Goal: Information Seeking & Learning: Learn about a topic

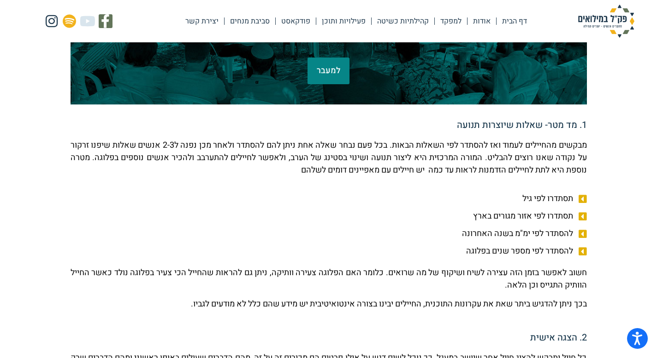
scroll to position [238, 0]
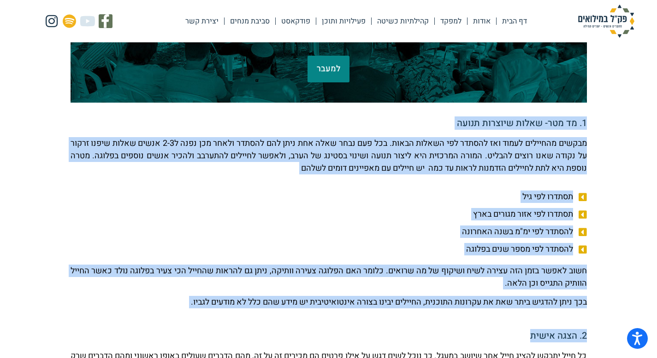
drag, startPoint x: 513, startPoint y: 339, endPoint x: 599, endPoint y: 84, distance: 268.8
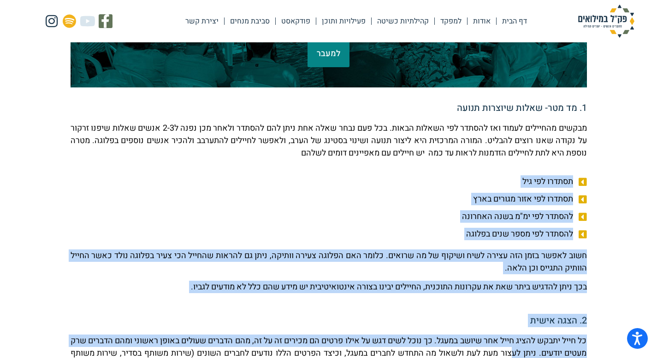
drag, startPoint x: 573, startPoint y: 181, endPoint x: 494, endPoint y: 342, distance: 179.3
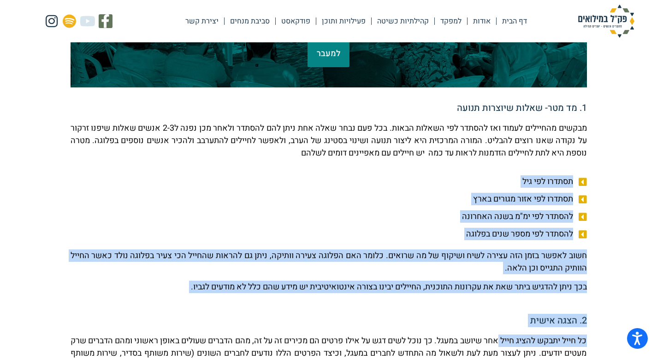
click at [494, 342] on p "כל חייל יתבקש להציג חייל אחר שיושב במעגל. כך נוכל לשים דגש על אילו פרטים הם מכי…" at bounding box center [328, 353] width 516 height 37
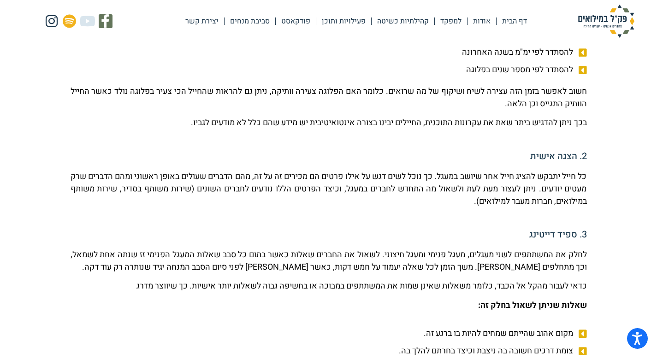
scroll to position [417, 0]
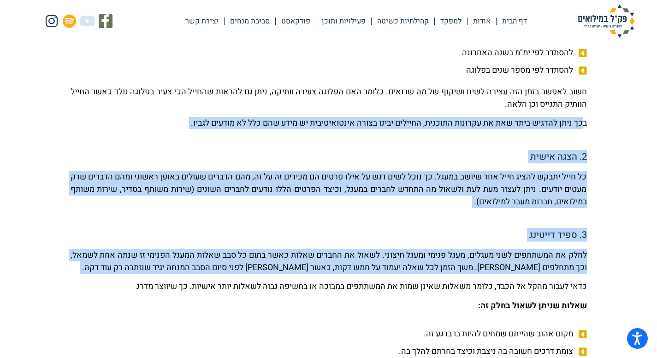
drag, startPoint x: 499, startPoint y: 279, endPoint x: 588, endPoint y: 117, distance: 184.8
drag, startPoint x: 588, startPoint y: 117, endPoint x: 459, endPoint y: 285, distance: 210.9
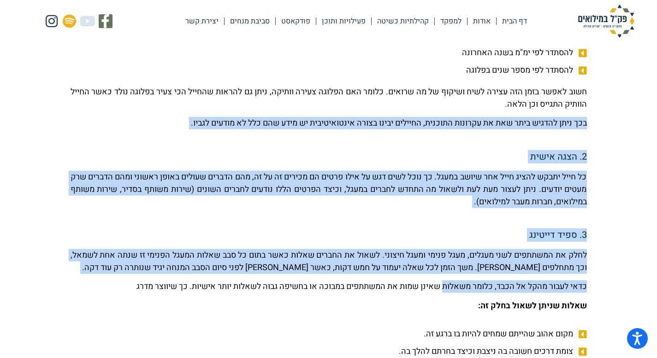
click at [459, 285] on p "כדאי לעבור מהקל אל הכבד, כלומר משאלות שאינן שמות את המשתתפים במבוכה או בחשיפה ג…" at bounding box center [328, 287] width 516 height 12
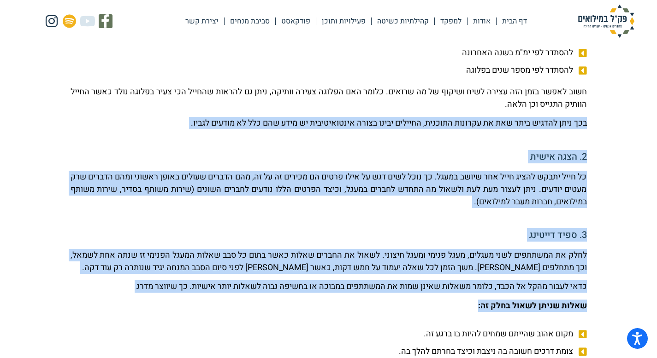
drag, startPoint x: 458, startPoint y: 317, endPoint x: 616, endPoint y: 92, distance: 275.1
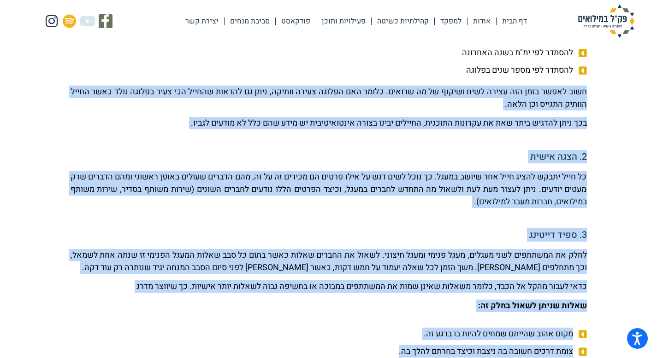
scroll to position [436, 0]
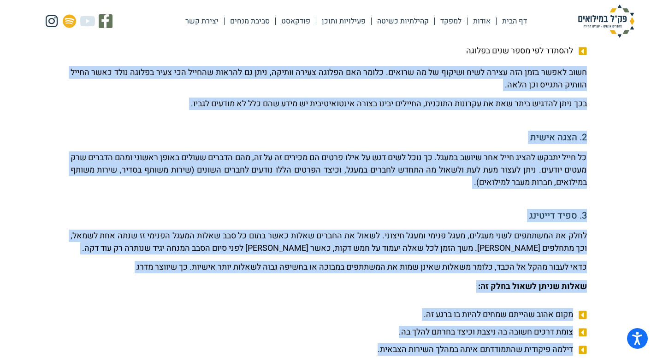
drag, startPoint x: 616, startPoint y: 92, endPoint x: 305, endPoint y: 358, distance: 409.8
click at [327, 264] on p "כדאי לעבור מהקל אל הכבד, כלומר משאלות שאינן שמות את המשתתפים במבוכה או בחשיפה ג…" at bounding box center [328, 267] width 516 height 12
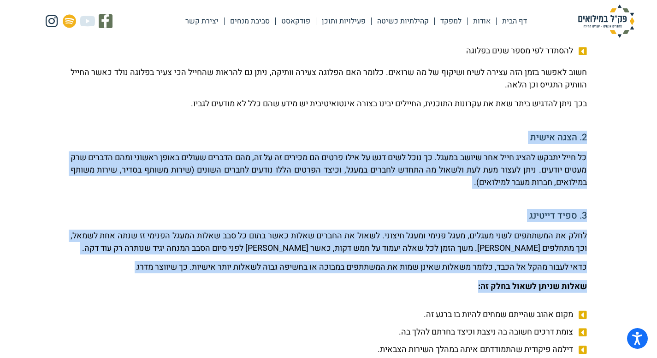
drag, startPoint x: 327, startPoint y: 295, endPoint x: 394, endPoint y: 115, distance: 192.7
click at [393, 116] on div "חשוב לאפשר בזמן הזה עצירה לשיח ושיקוף של מה שרואים. כלומר האם הפלוגה צעירה וותי…" at bounding box center [328, 91] width 516 height 51
drag, startPoint x: 393, startPoint y: 116, endPoint x: 321, endPoint y: 307, distance: 204.3
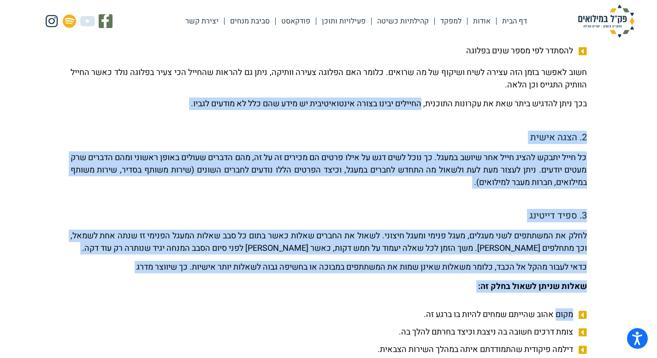
drag, startPoint x: 322, startPoint y: 298, endPoint x: 402, endPoint y: 103, distance: 210.3
click at [402, 103] on p "בכך ניתן להדגיש ביתר שאת את עקרונות התוכנית, החיילים יבינו בצורה אינטואיטיבית י…" at bounding box center [328, 104] width 516 height 12
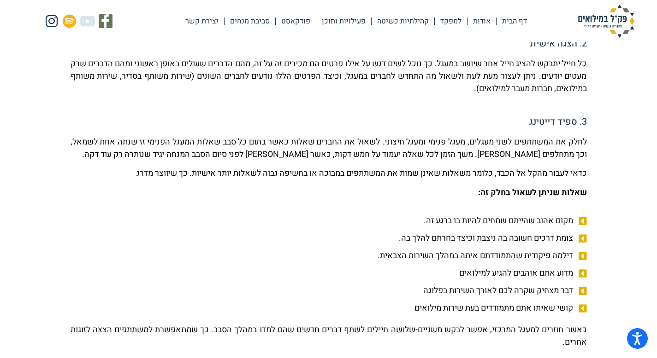
scroll to position [530, 0]
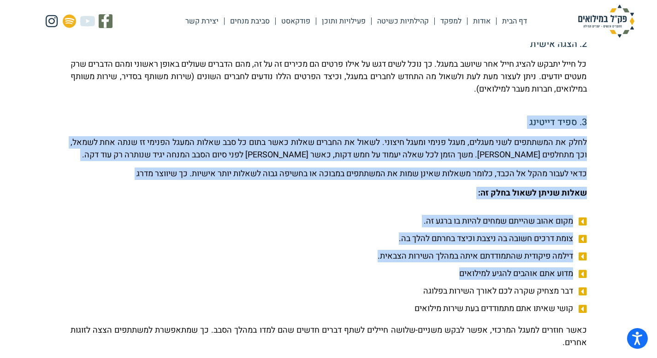
drag, startPoint x: 402, startPoint y: 103, endPoint x: 312, endPoint y: 284, distance: 202.1
click at [312, 284] on ul "מקום אהוב שהייתם שמחים להיות בו ברגע זה. צומת דרכים חשובה בה ניצבת וכיצד בחרתם …" at bounding box center [328, 265] width 516 height 100
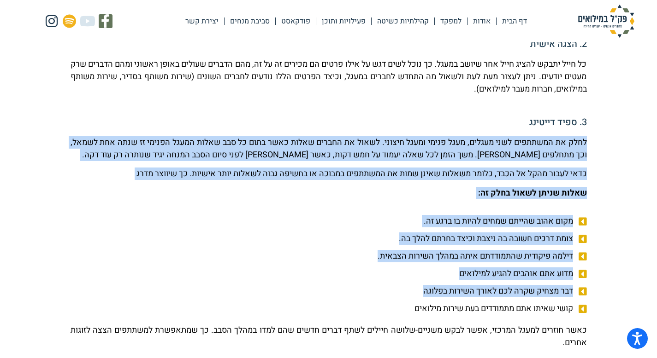
drag, startPoint x: 312, startPoint y: 283, endPoint x: 357, endPoint y: 131, distance: 158.6
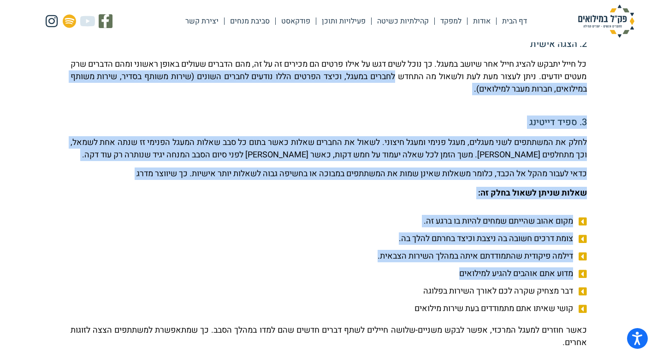
drag, startPoint x: 373, startPoint y: 81, endPoint x: 311, endPoint y: 306, distance: 233.4
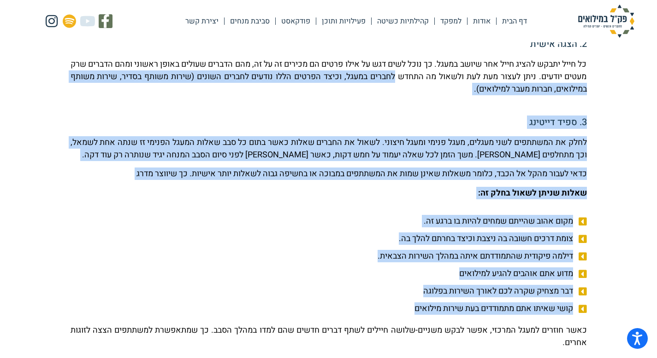
click at [311, 306] on li "קושי שאיתו אתם מתמודדים בעת שירות מילואים" at bounding box center [328, 309] width 516 height 12
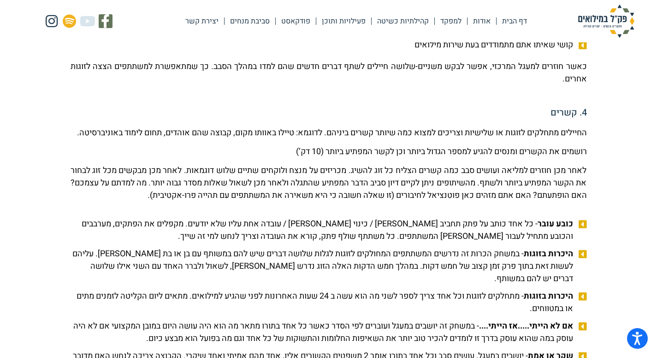
scroll to position [803, 0]
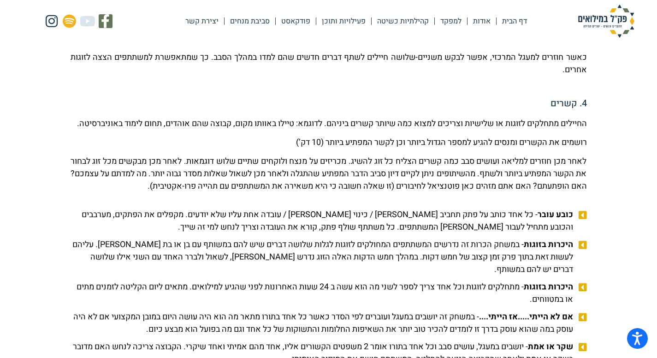
drag, startPoint x: 311, startPoint y: 306, endPoint x: 331, endPoint y: 167, distance: 140.2
click at [331, 167] on p "לאחר מכן חוזרים למליאה ועושים סבב כמה קשרים הצליח כל זוג להשיג. מכריזים על מנצח…" at bounding box center [328, 173] width 516 height 37
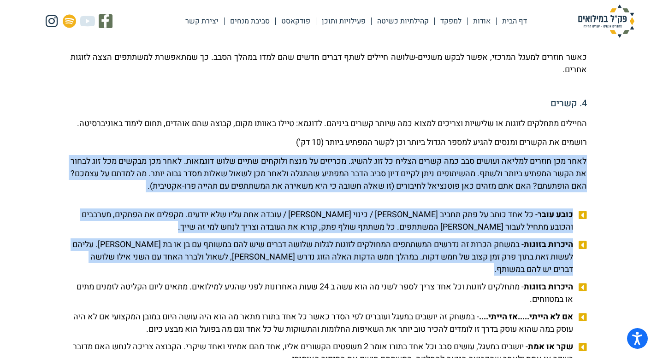
drag, startPoint x: 331, startPoint y: 167, endPoint x: 309, endPoint y: 291, distance: 125.4
click at [309, 291] on ul "כובע עובר - כל אחד כותב על פתק תחביב [PERSON_NAME] / כינוי [PERSON_NAME] / עובד…" at bounding box center [328, 353] width 516 height 289
drag, startPoint x: 309, startPoint y: 306, endPoint x: 309, endPoint y: 157, distance: 149.3
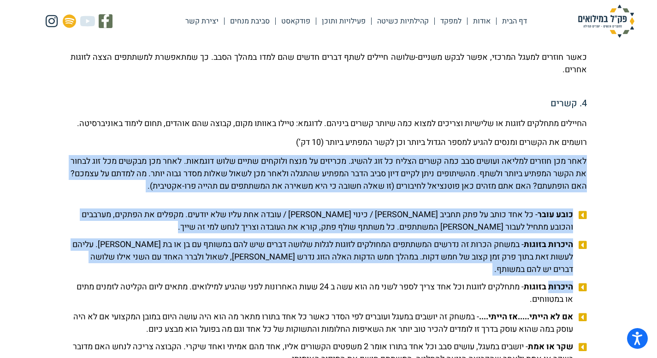
click at [309, 149] on p "רושמים את הקשרים ומנסים להגיע למספר הגדול ביותר וכן לקשר המפתיע ביותר (10 דק’)" at bounding box center [328, 142] width 516 height 12
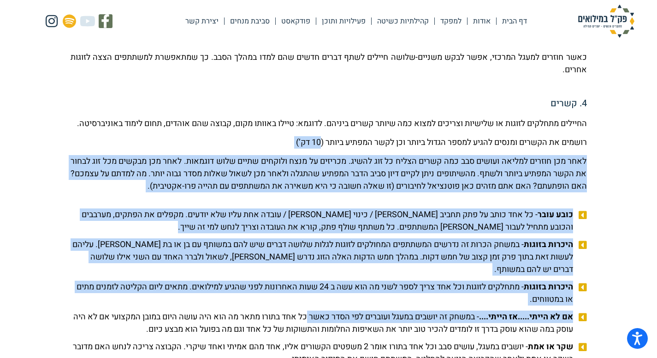
drag, startPoint x: 309, startPoint y: 157, endPoint x: 309, endPoint y: 337, distance: 180.1
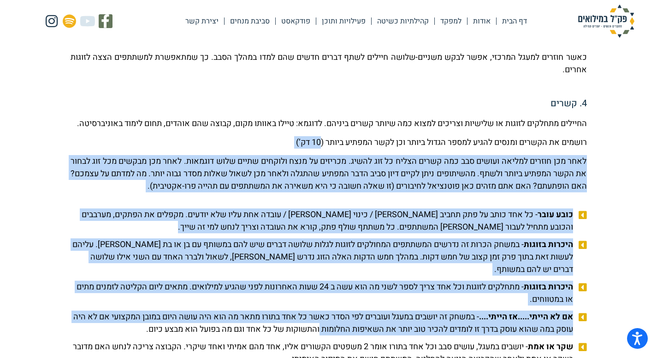
click at [309, 334] on span "אם לא הייתי.....אז הייתי.... - במשחק זה יושבים במעגל ועוברים לפי הסדר כאשר כל א…" at bounding box center [322, 323] width 505 height 25
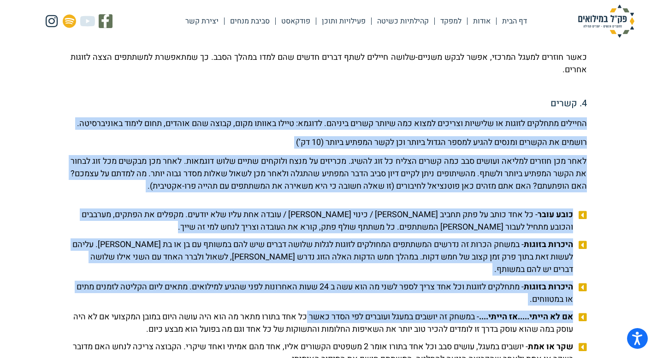
drag, startPoint x: 309, startPoint y: 334, endPoint x: 310, endPoint y: 102, distance: 231.8
click at [310, 102] on h5 "4. קשרים" at bounding box center [328, 103] width 516 height 9
drag, startPoint x: 310, startPoint y: 102, endPoint x: 299, endPoint y: 340, distance: 238.4
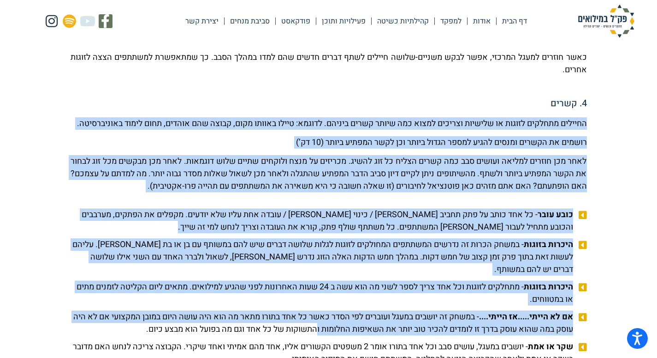
click at [299, 336] on span "אם לא הייתי.....אז הייתי.... - במשחק זה יושבים במעגל ועוברים לפי הסדר כאשר כל א…" at bounding box center [322, 323] width 505 height 25
drag, startPoint x: 299, startPoint y: 340, endPoint x: 364, endPoint y: 83, distance: 265.2
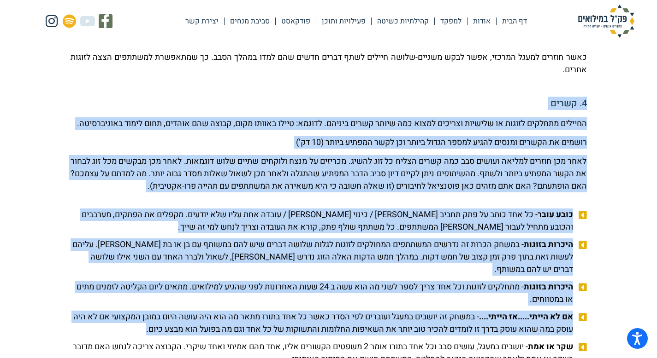
drag, startPoint x: 364, startPoint y: 83, endPoint x: 311, endPoint y: 358, distance: 280.2
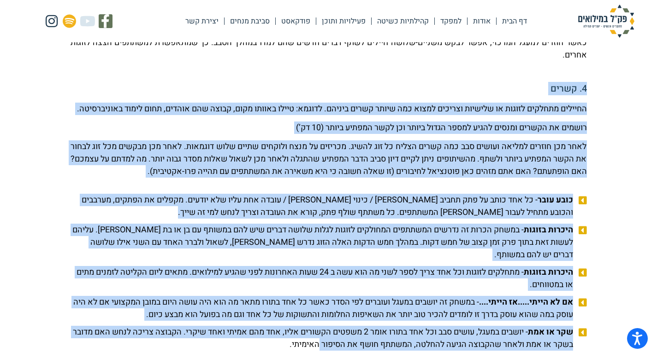
click at [319, 312] on span "אם לא הייתי.....אז הייתי.... - במשחק זה יושבים במעגל ועוברים לפי הסדר כאשר כל א…" at bounding box center [322, 308] width 505 height 25
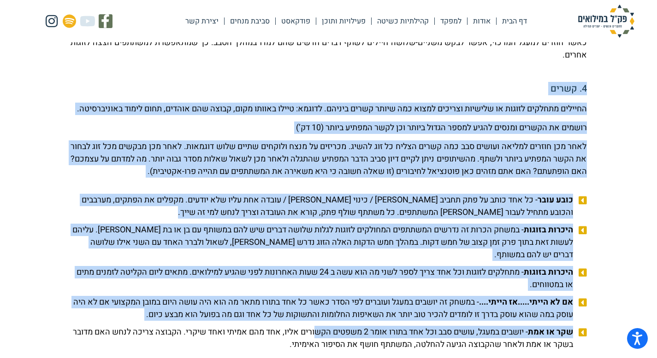
drag, startPoint x: 313, startPoint y: 344, endPoint x: 376, endPoint y: 75, distance: 276.4
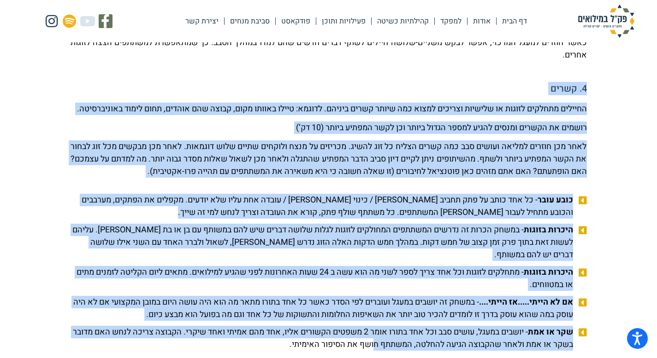
drag, startPoint x: 376, startPoint y: 75, endPoint x: 354, endPoint y: 358, distance: 283.8
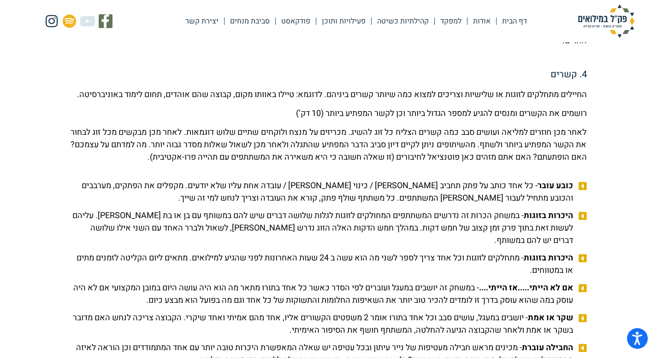
click at [354, 358] on span "החבילה עוברת - מכינים מראש חבילה מעטיפות של נייר עיתון ובכל עטיפה יש שאלה המאפש…" at bounding box center [322, 354] width 505 height 25
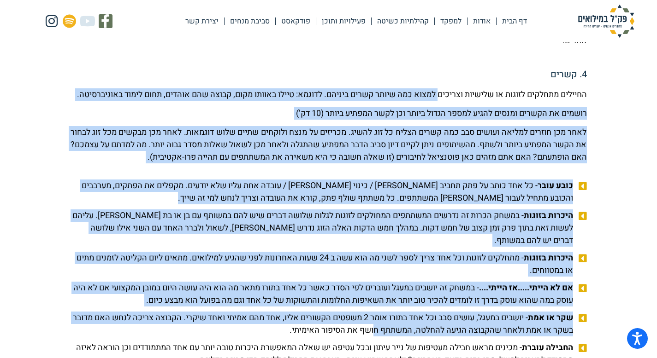
drag, startPoint x: 354, startPoint y: 345, endPoint x: 422, endPoint y: 96, distance: 258.0
click at [422, 96] on p "החיילים מתחלקים לזוגות או שלישיות וצריכים למצוא כמה שיותר קשרים ביניהם. לדוגמא:…" at bounding box center [328, 94] width 516 height 12
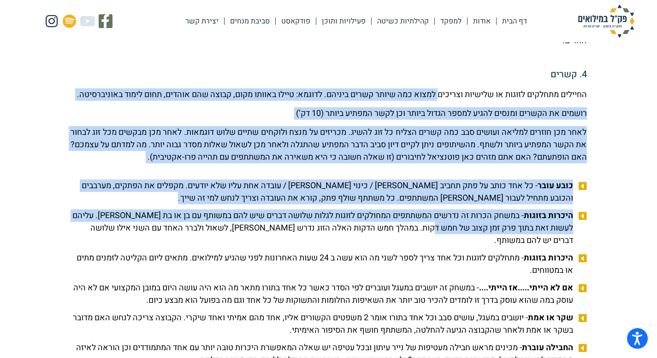
drag, startPoint x: 422, startPoint y: 96, endPoint x: 421, endPoint y: 243, distance: 146.5
click at [421, 243] on span "היכרות בזוגות - במשחק הכרות זה נדרשים המשתתפים המחולקים לזוגות לגלות שלושה דברי…" at bounding box center [322, 228] width 505 height 37
drag, startPoint x: 421, startPoint y: 242, endPoint x: 448, endPoint y: 73, distance: 170.8
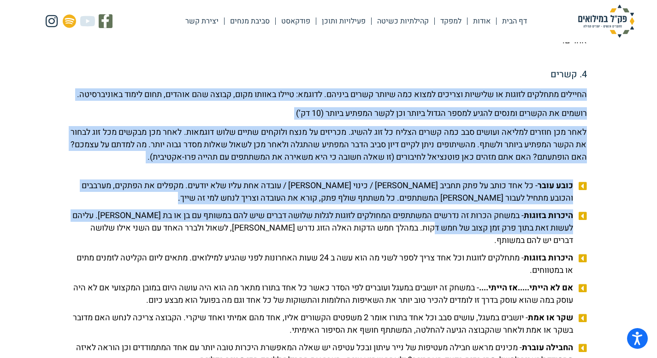
click at [448, 73] on h5 "4. קשרים" at bounding box center [328, 74] width 516 height 9
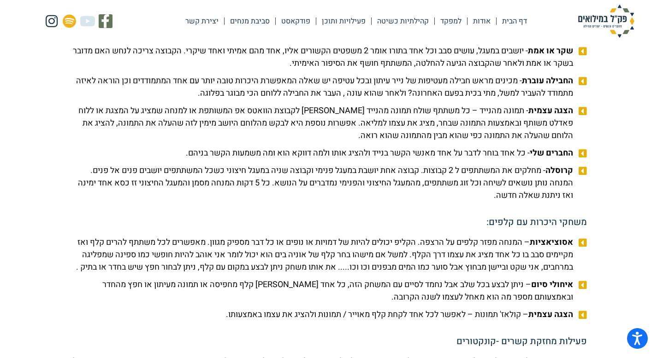
scroll to position [1100, 0]
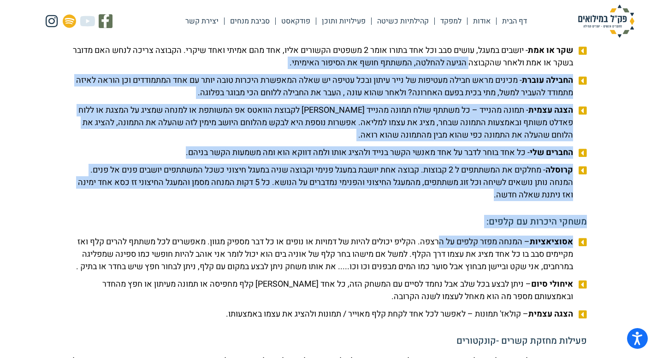
drag, startPoint x: 448, startPoint y: 73, endPoint x: 439, endPoint y: 254, distance: 181.3
click at [439, 254] on span "אסוציאציות – המנחה מפזר קלפים על הרצפה. הקליפ יכולים להיות של דמויות או נופים א…" at bounding box center [322, 254] width 505 height 37
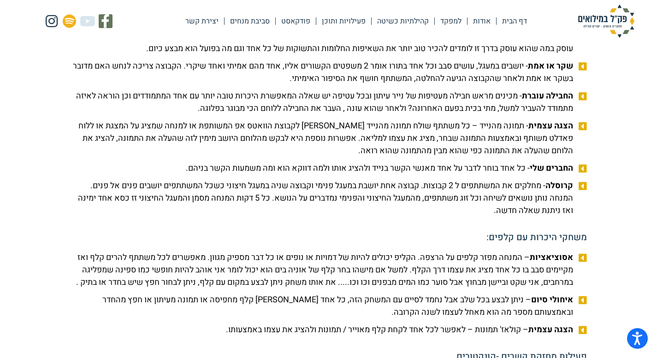
scroll to position [1081, 0]
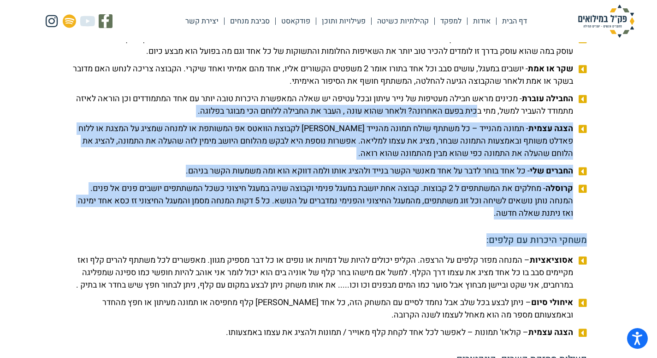
drag, startPoint x: 439, startPoint y: 253, endPoint x: 464, endPoint y: 100, distance: 155.8
click at [464, 90] on li "שקר או אמת - יושבים במעגל, עושים סבב וכל אחד בתורו אומר 2 משפטים הקשורים אליו, …" at bounding box center [328, 77] width 516 height 28
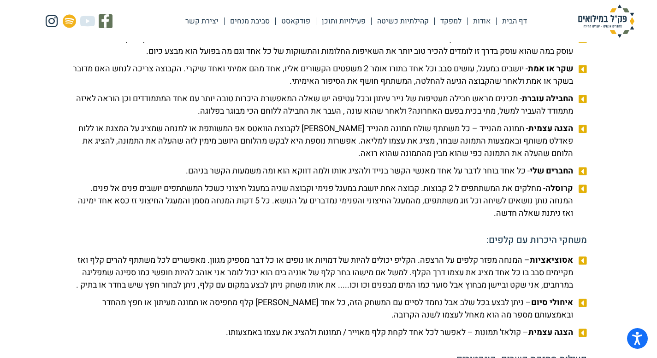
click at [464, 90] on li "שקר או אמת - יושבים במעגל, עושים סבב וכל אחד בתורו אומר 2 משפטים הקשורים אליו, …" at bounding box center [328, 77] width 516 height 28
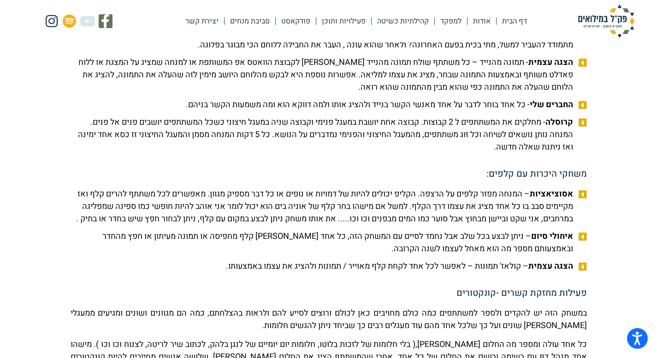
scroll to position [1150, 0]
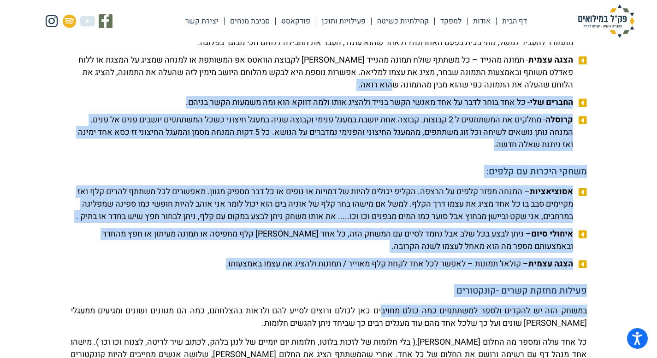
drag, startPoint x: 461, startPoint y: 105, endPoint x: 379, endPoint y: 333, distance: 241.9
click at [381, 296] on h5 "פעילות מחזקת קשרים -קונקטורים" at bounding box center [328, 291] width 516 height 9
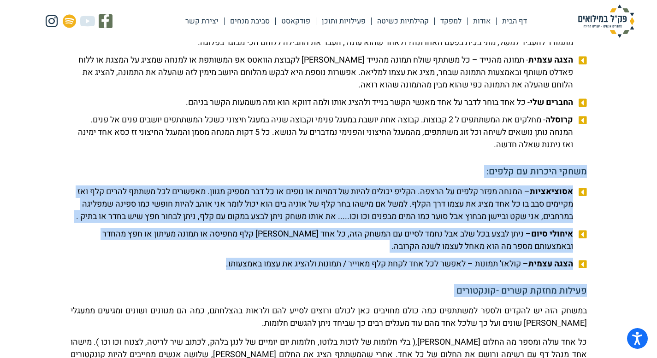
drag, startPoint x: 381, startPoint y: 319, endPoint x: 428, endPoint y: 162, distance: 164.3
click at [428, 151] on span "קרוסלה - מחלקים את המשתתפים ל 2 קבוצות. קבוצה אחת יושבת במעגל פנימי וקבוצה שניה…" at bounding box center [322, 132] width 505 height 37
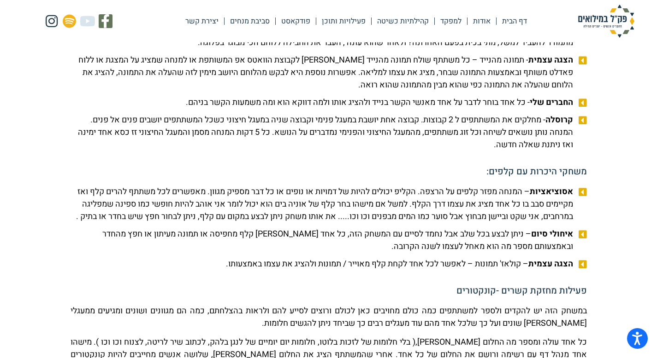
scroll to position [1499, 0]
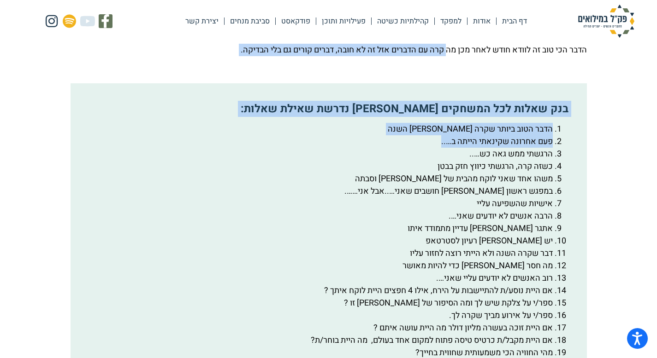
drag, startPoint x: 428, startPoint y: 162, endPoint x: 444, endPoint y: 78, distance: 84.8
click at [444, 78] on div "רעיונות למשחקי היכרות מאגר 100 שאלות להכרות עומק למעבר 1. מד מטר- שאלות שיוצרות…" at bounding box center [328, 354] width 525 height 3331
click at [444, 56] on p "הדבר הכי טוב זה לוודא חודש לאחר מכן מה קרה עם הדברים אזל זה לא חובה, דברים קורי…" at bounding box center [328, 50] width 516 height 12
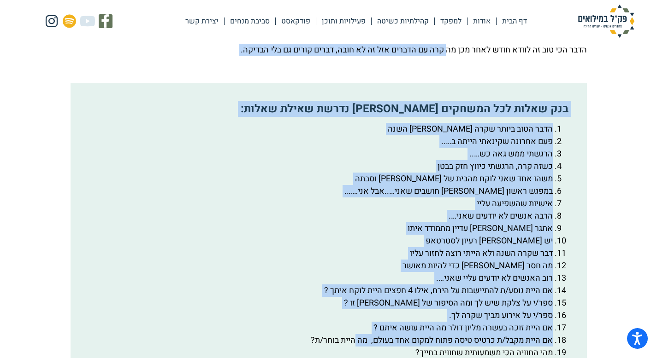
drag
click at [347, 358] on div "רעיונות למשחקי היכרות מאגר 100 שאלות להכרות עומק למעבר 1. מד מטר- שאלות שיוצרות…" at bounding box center [328, 354] width 525 height 3331
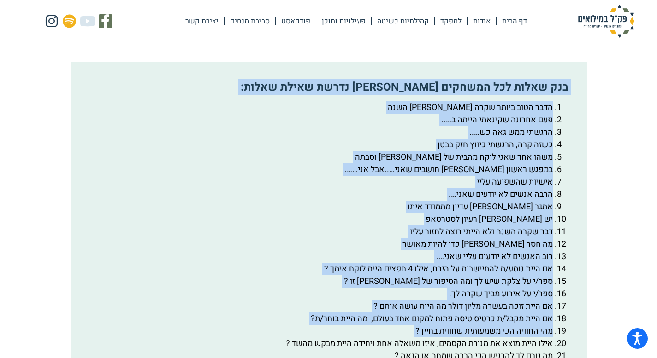
click at [364, 276] on li "אם היית נוסע/ת להתיישבות על הירח, אילו 4 חפצים היית לוקח איתך ?" at bounding box center [319, 269] width 467 height 12
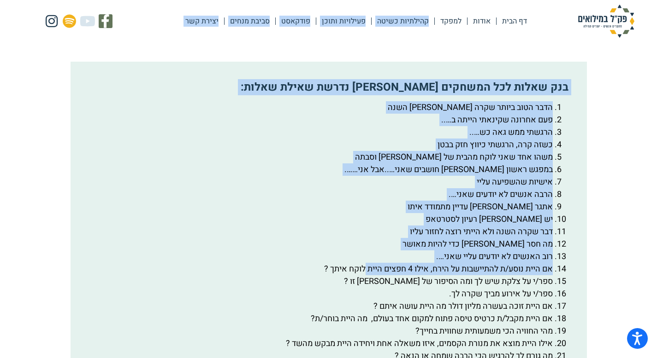
click at [442, 39] on body "מדריך קורא מסך, משוב ודיווח על בעיות | חלון חדש Skip to content דף הבית אודות ל…" at bounding box center [328, 317] width 657 height 3677
click at [442, 39] on div "דף הבית אודות למפקד קהילתיות כשיטה פעילויות ותוכן פודקאסט סביבת מנחים יצירת קשר…" at bounding box center [328, 21] width 657 height 42
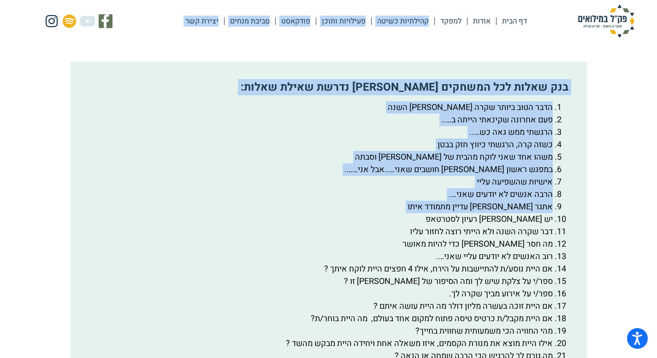
click at [360, 248] on body "מדריך קורא מסך, משוב ודיווח על בעיות | חלון חדש Skip to content דף הבית אודות ל…" at bounding box center [328, 317] width 657 height 3677
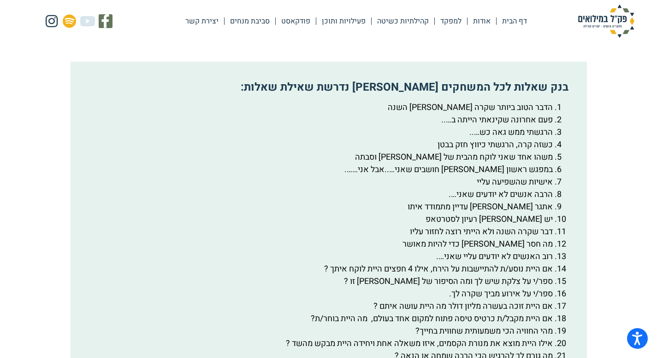
click at [351, 238] on li "דבר שקרה השנה ולא הייתי רוצה לחזור עליו" at bounding box center [319, 232] width 467 height 12
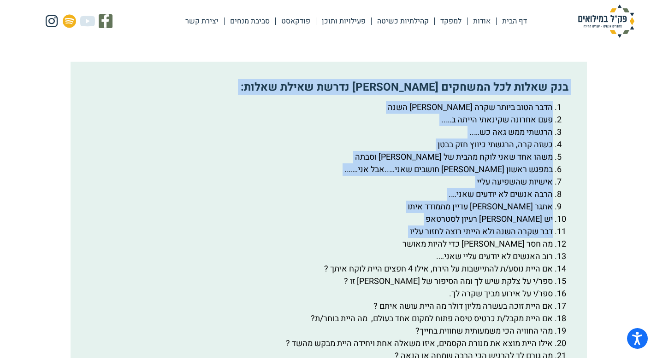
click at [435, 96] on div "בנק שאלות לכל המשחקים [PERSON_NAME] נדרשת שאילת שאלות: הדבר הטוב ביותר שקרה [PE…" at bounding box center [328, 288] width 516 height 453
click at [436, 94] on div "בנק שאלות לכל המשחקים [PERSON_NAME] נדרשת שאילת שאלות: הדבר הטוב ביותר שקרה [PE…" at bounding box center [328, 288] width 516 height 453
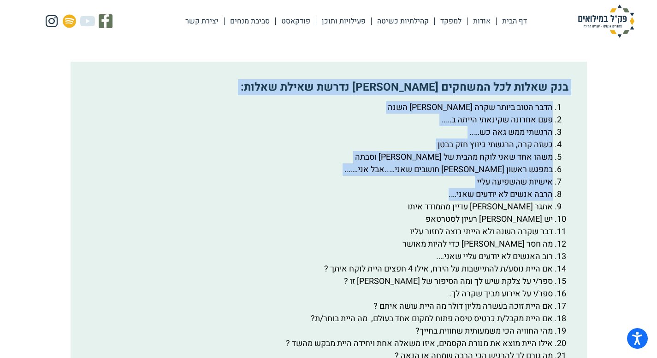
click at [374, 221] on div "בנק שאלות לכל המשחקים [PERSON_NAME] נדרשת שאילת שאלות: הדבר הטוב ביותר שקרה [PE…" at bounding box center [328, 288] width 516 height 453
click at [374, 201] on li "הרבה אנשים לא יודעים שאני…." at bounding box center [319, 194] width 467 height 12
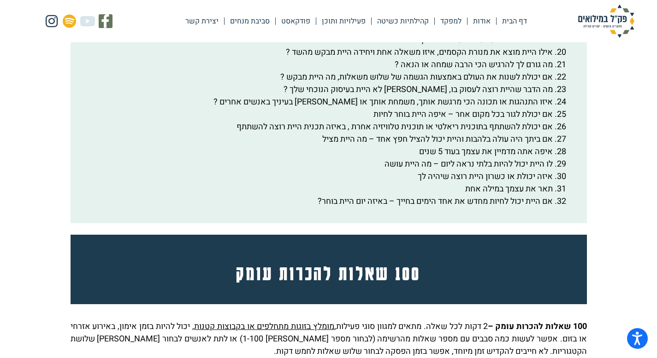
scroll to position [1809, 0]
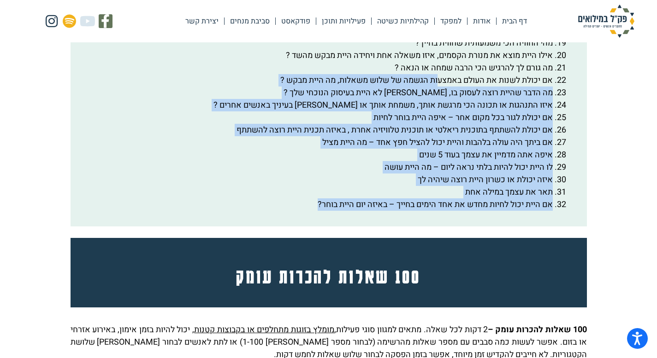
click at [438, 97] on div "בנק שאלות לכל המשחקים [PERSON_NAME] נדרשת שאילת שאלות: הדבר הטוב ביותר שקרה [PE…" at bounding box center [328, -1] width 516 height 453
click at [438, 74] on li "מה גורם לך להרגיש הכי הרבה שמחה או הנאה ?" at bounding box center [319, 68] width 467 height 12
click at [310, 227] on div "בנק שאלות לכל המשחקים [PERSON_NAME] נדרשת שאילת שאלות: הדבר הטוב ביותר שקרה [PE…" at bounding box center [328, -1] width 516 height 453
click at [308, 227] on div "בנק שאלות לכל המשחקים [PERSON_NAME] נדרשת שאילת שאלות: הדבר הטוב ביותר שקרה [PE…" at bounding box center [328, -1] width 516 height 453
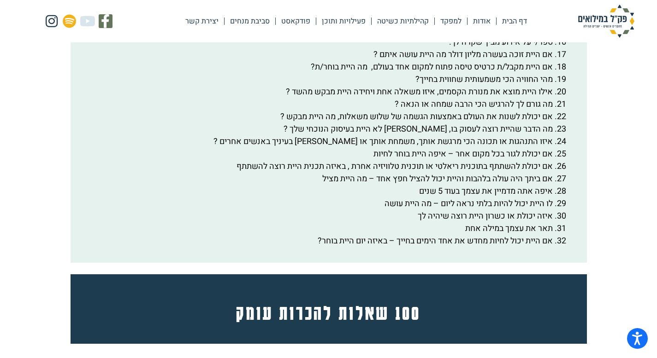
scroll to position [1770, 0]
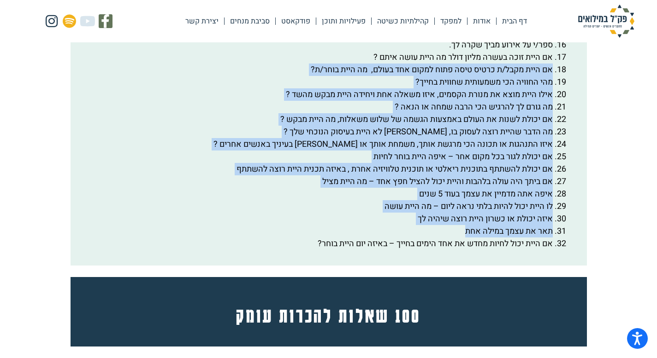
click at [599, 94] on section "רעיונות למשחקי היכרות מאגר 100 שאלות להכרות עומק למעבר 1. מד מטר- שאלות שיוצרות…" at bounding box center [328, 70] width 657 height 3357
click at [265, 248] on section "רעיונות למשחקי היכרות מאגר 100 שאלות להכרות עומק למעבר 1. מד מטר- שאלות שיוצרות…" at bounding box center [328, 70] width 657 height 3357
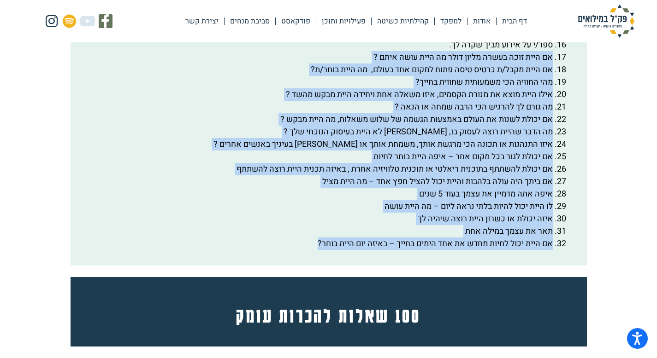
click at [610, 72] on section "רעיונות למשחקי היכרות מאגר 100 שאלות להכרות עומק למעבר 1. מד מטר- שאלות שיוצרות…" at bounding box center [328, 70] width 657 height 3357
click at [253, 281] on section "רעיונות למשחקי היכרות מאגר 100 שאלות להכרות עומק למעבר 1. מד מטר- שאלות שיוצרות…" at bounding box center [328, 70] width 657 height 3357
click at [252, 266] on div "בנק שאלות לכל המשחקים [PERSON_NAME] נדרשת שאילת שאלות: הדבר הטוב ביותר שקרה [PE…" at bounding box center [328, 38] width 516 height 453
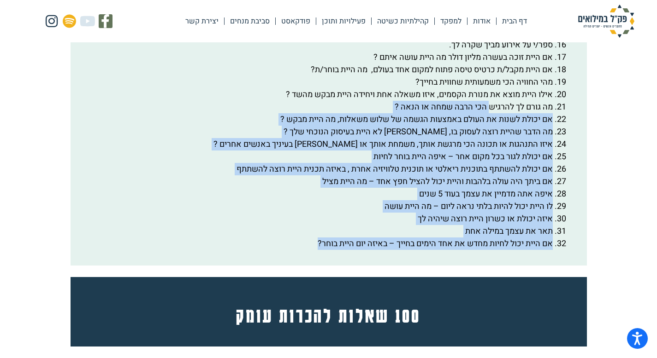
click at [425, 266] on div "בנק שאלות לכל המשחקים [PERSON_NAME] נדרשת שאילת שאלות: הדבר הטוב ביותר שקרה [PE…" at bounding box center [328, 38] width 516 height 453
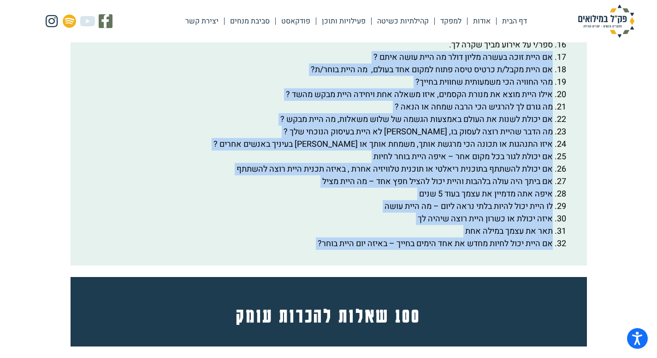
click at [616, 77] on section "רעיונות למשחקי היכרות מאגר 100 שאלות להכרות עומק למעבר 1. מד מטר- שאלות שיוצרות…" at bounding box center [328, 70] width 657 height 3357
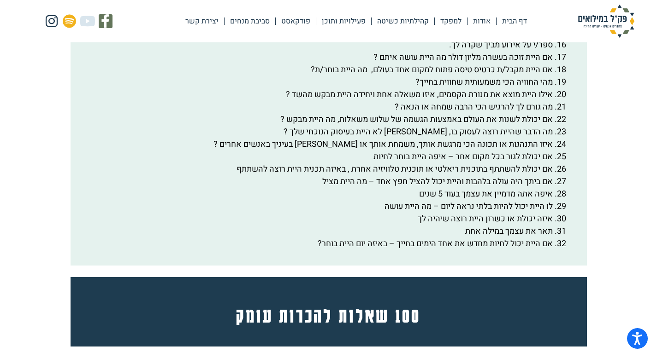
click at [616, 74] on section "רעיונות למשחקי היכרות מאגר 100 שאלות להכרות עומק למעבר 1. מד מטר- שאלות שיוצרות…" at bounding box center [328, 70] width 657 height 3357
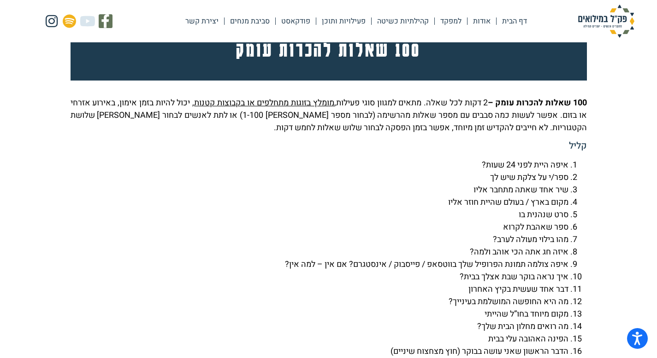
scroll to position [2036, 0]
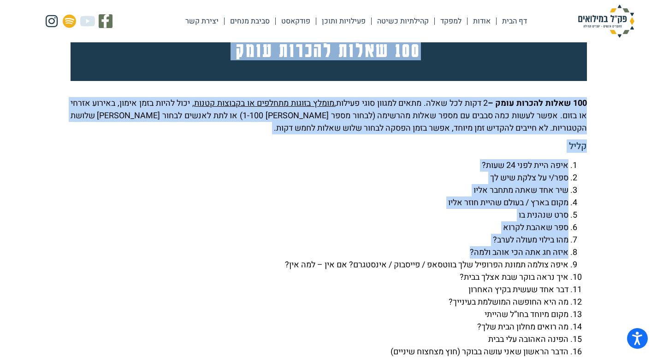
click at [423, 259] on li "איזה חג אתה הכי אוהב ולמה?" at bounding box center [319, 252] width 498 height 12
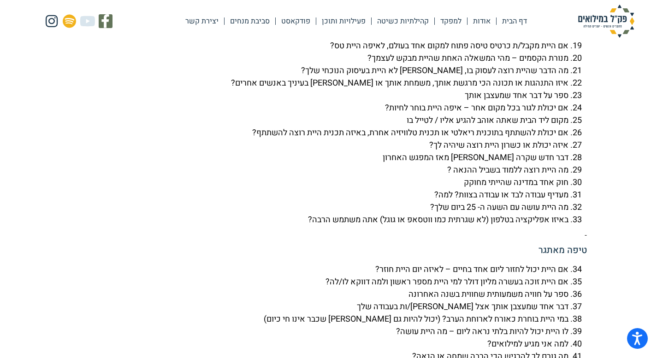
scroll to position [2379, 0]
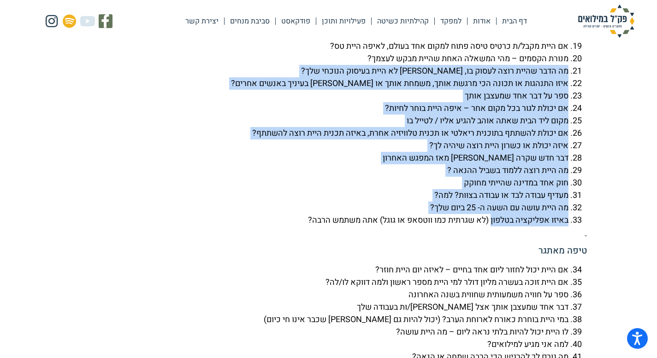
click at [483, 227] on li "באיזו אפליקציה בטלפון (לא שגרתית כמו ווטסאפ או גוגל) אתה משתמש הרבה?" at bounding box center [319, 220] width 498 height 12
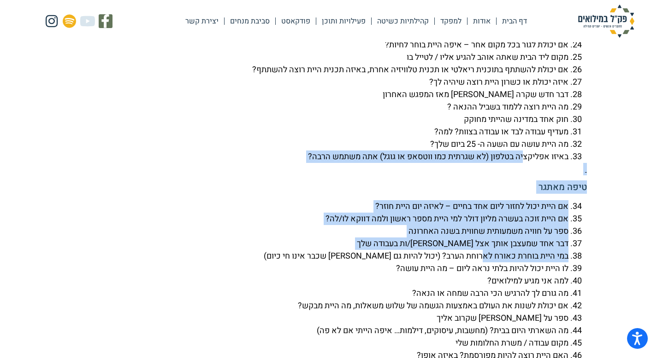
click at [522, 163] on li "באיזו אפליקציה בטלפון (לא שגרתית כמו ווטסאפ או גוגל) אתה משתמש הרבה?" at bounding box center [319, 157] width 498 height 12
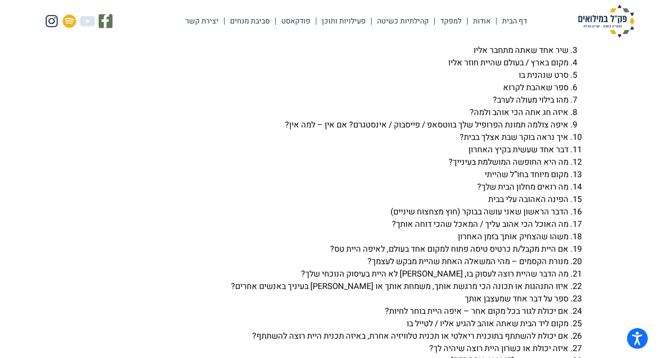
scroll to position [2178, 0]
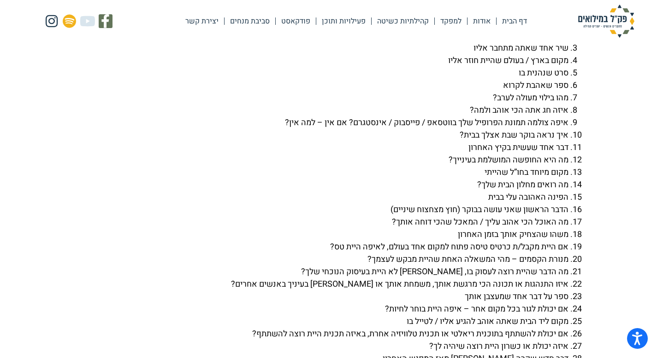
click at [509, 204] on li "הפינה האהובה עלי בבית" at bounding box center [319, 197] width 498 height 12
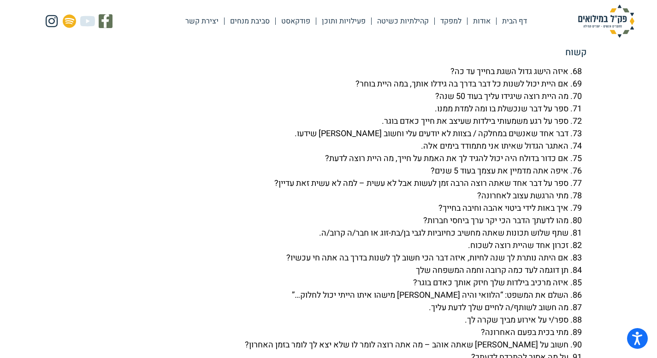
scroll to position [3039, 0]
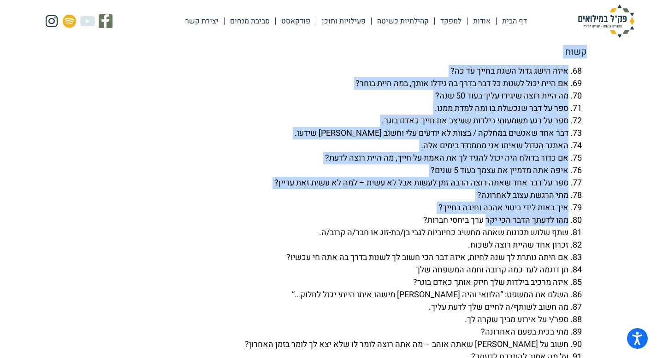
click at [482, 239] on li "שתף שלוש תכונות שאתה מחשיב כחיוביות לגבי בן/בת-זוג או חבר/ה קרוב/ה." at bounding box center [319, 233] width 498 height 12
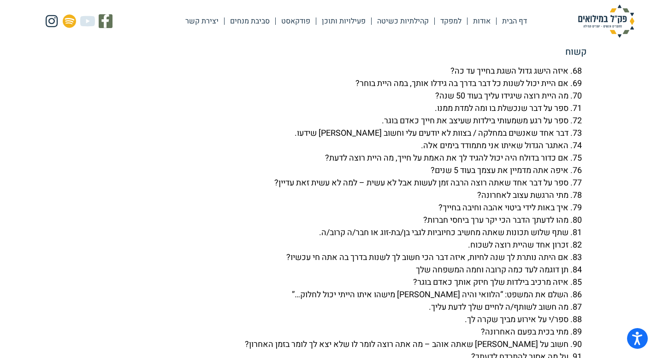
click at [484, 264] on li "אם היתה נותרת לך שנה לחיות, איזה דבר הכי חשוב לך לשנות בדרך בה אתה חי עכשיו?" at bounding box center [319, 258] width 498 height 12
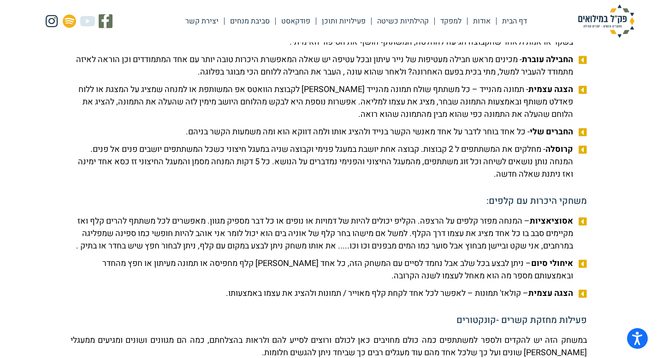
scroll to position [832, 0]
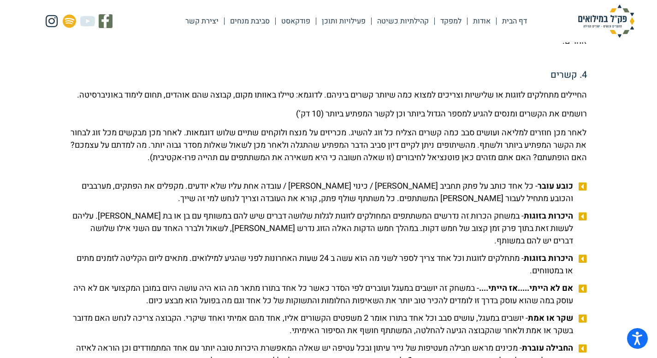
click at [497, 101] on p "החיילים מתחלקים לזוגות או שלישיות וצריכים למצוא כמה שיותר קשרים ביניהם. לדוגמא:…" at bounding box center [328, 95] width 516 height 12
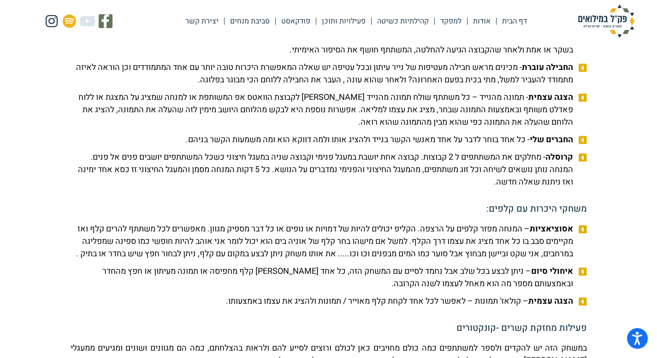
scroll to position [1101, 0]
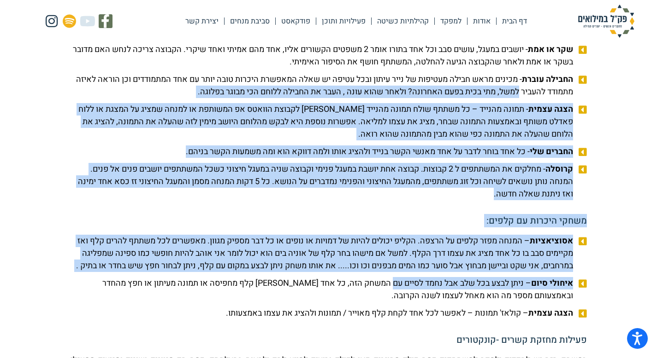
drag, startPoint x: 497, startPoint y: 103, endPoint x: 393, endPoint y: 306, distance: 228.1
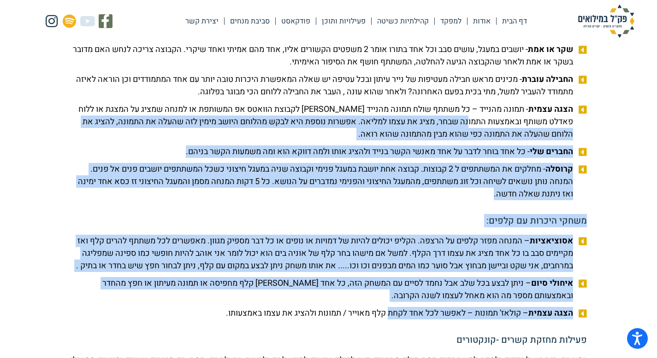
drag, startPoint x: 389, startPoint y: 339, endPoint x: 456, endPoint y: 140, distance: 210.4
click at [456, 140] on span "הצגה עצמית - תמונה מהנייד – כל משתתף שולח תמונה מהנייד [PERSON_NAME] לקבוצת הוו…" at bounding box center [322, 121] width 505 height 37
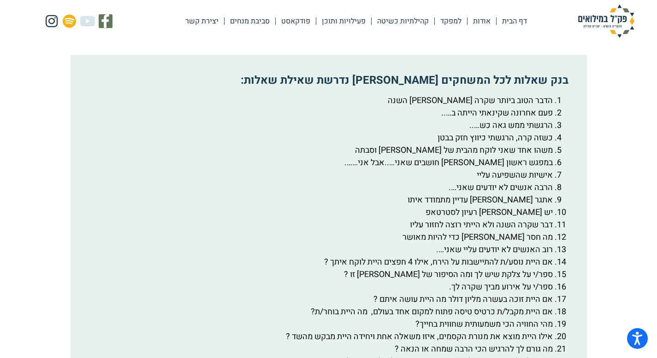
scroll to position [1586, 0]
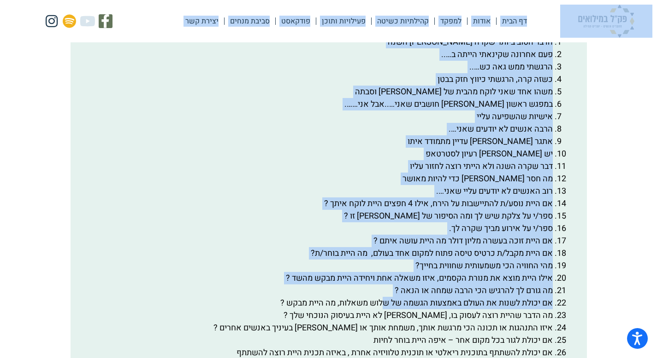
drag, startPoint x: 380, startPoint y: 327, endPoint x: 611, endPoint y: 36, distance: 371.5
click at [611, 36] on body "מדריך קורא מסך, משוב ודיווח על בעיות | חלון חדש Skip to content דף הבית אודות ל…" at bounding box center [328, 252] width 657 height 3677
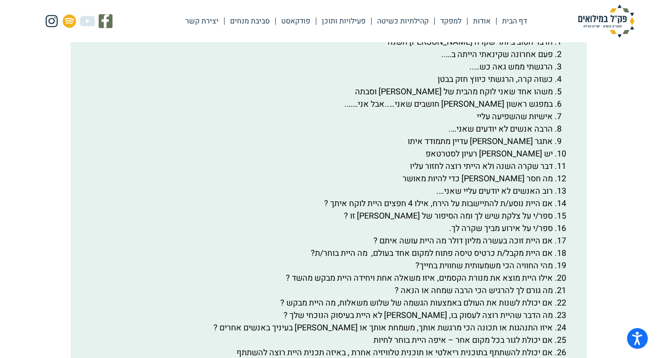
click at [591, 106] on section "רעיונות למשחקי היכרות מאגר 100 שאלות להכרות עומק למעבר 1. מד מטר- שאלות שיוצרות…" at bounding box center [328, 253] width 657 height 3357
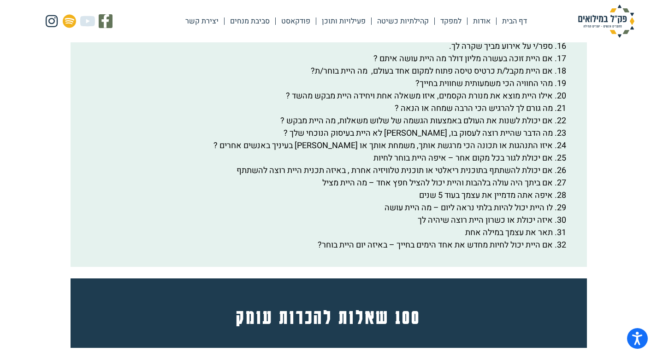
scroll to position [1767, 0]
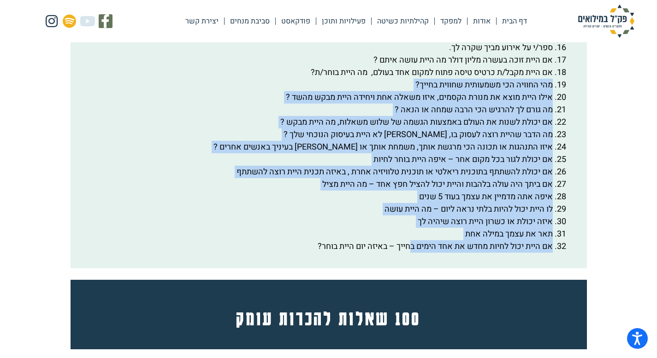
drag, startPoint x: 591, startPoint y: 106, endPoint x: 401, endPoint y: 280, distance: 257.0
click at [401, 280] on section "רעיונות למשחקי היכרות מאגר 100 שאלות להכרות עומק למעבר 1. מד מטר- שאלות שיוצרות…" at bounding box center [328, 72] width 657 height 3357
click at [401, 269] on div "בנק שאלות לכל המשחקים [PERSON_NAME] נדרשת שאילת שאלות: הדבר הטוב ביותר שקרה [PE…" at bounding box center [328, 41] width 516 height 453
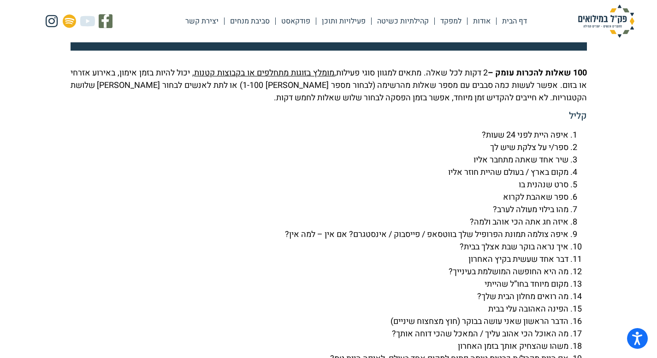
scroll to position [2065, 0]
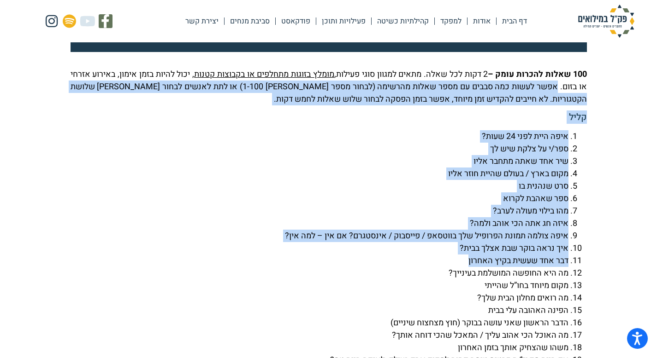
drag, startPoint x: 401, startPoint y: 280, endPoint x: 536, endPoint y: 94, distance: 230.2
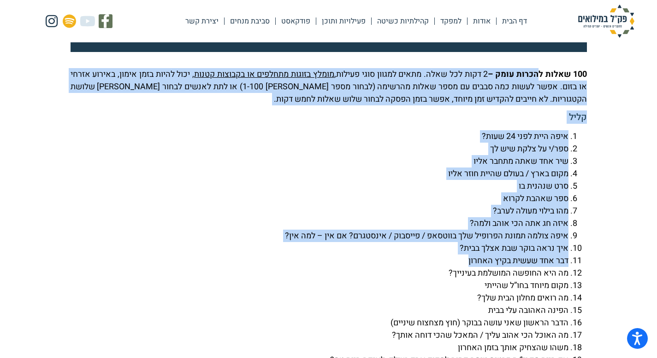
click at [536, 81] on strong "100 שאלות להכרות עומק –" at bounding box center [536, 74] width 99 height 12
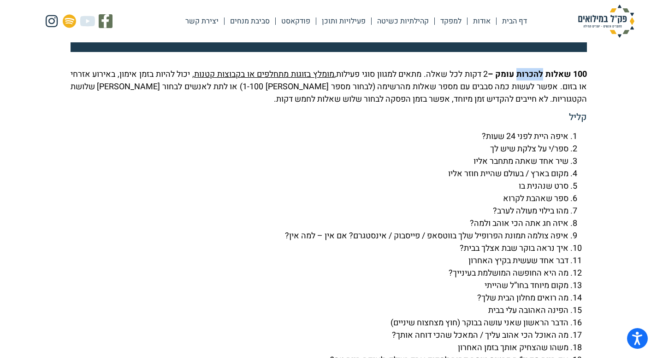
click at [536, 81] on strong "100 שאלות להכרות עומק –" at bounding box center [536, 74] width 99 height 12
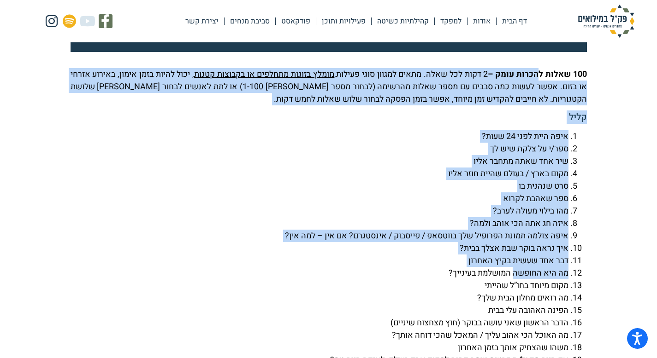
drag, startPoint x: 536, startPoint y: 97, endPoint x: 517, endPoint y: 302, distance: 206.4
click at [517, 280] on li "מה היא החופשה המושלמת בעינייך?" at bounding box center [319, 273] width 498 height 12
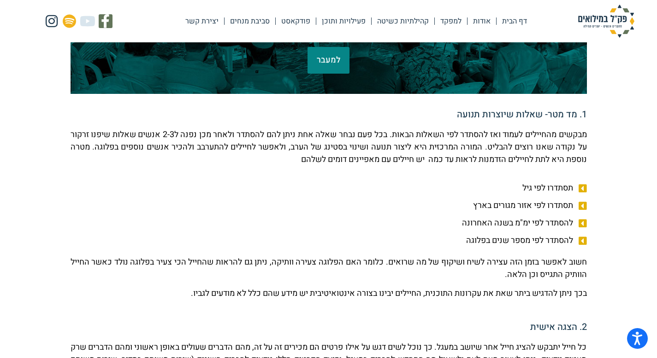
scroll to position [253, 0]
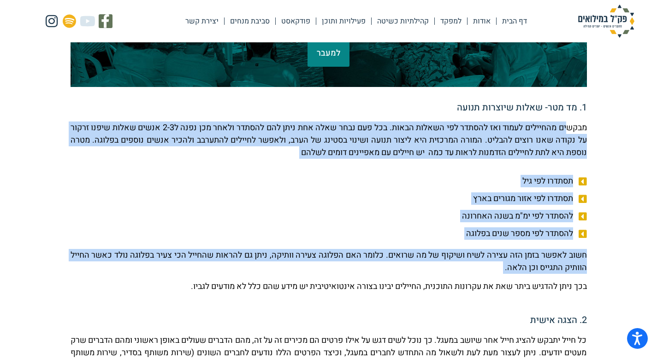
drag, startPoint x: 462, startPoint y: 275, endPoint x: 569, endPoint y: 129, distance: 180.6
click at [569, 129] on p "מבקשים מהחיילים לעמוד ואז להסתדר לפי השאלות הבאות. בכל פעם נבחר שאלה אחת ניתן ל…" at bounding box center [328, 140] width 516 height 37
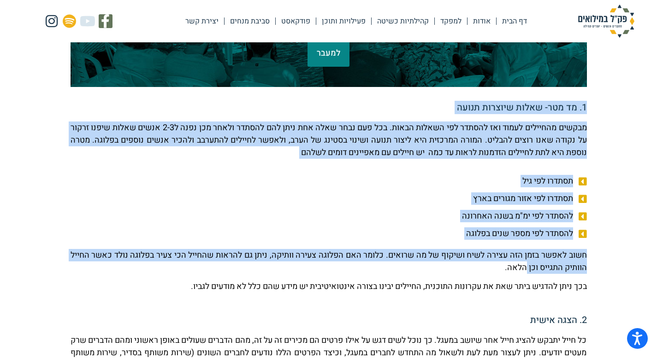
drag, startPoint x: 581, startPoint y: 85, endPoint x: 501, endPoint y: 277, distance: 208.2
click at [501, 277] on div "חשוב לאפשר בזמן הזה עצירה לשיח ושיקוף של מה שרואים. כלומר האם הפלוגה צעירה וותי…" at bounding box center [328, 271] width 516 height 44
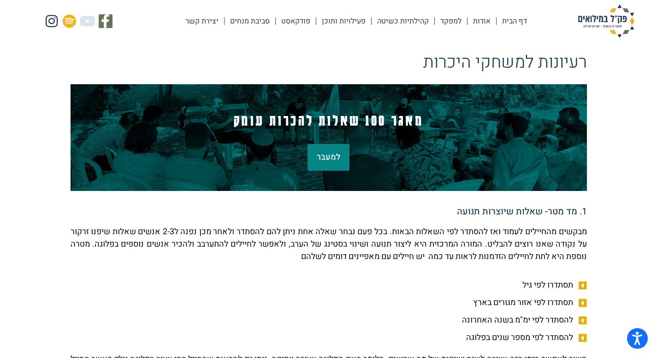
scroll to position [0, 0]
